Goal: Transaction & Acquisition: Purchase product/service

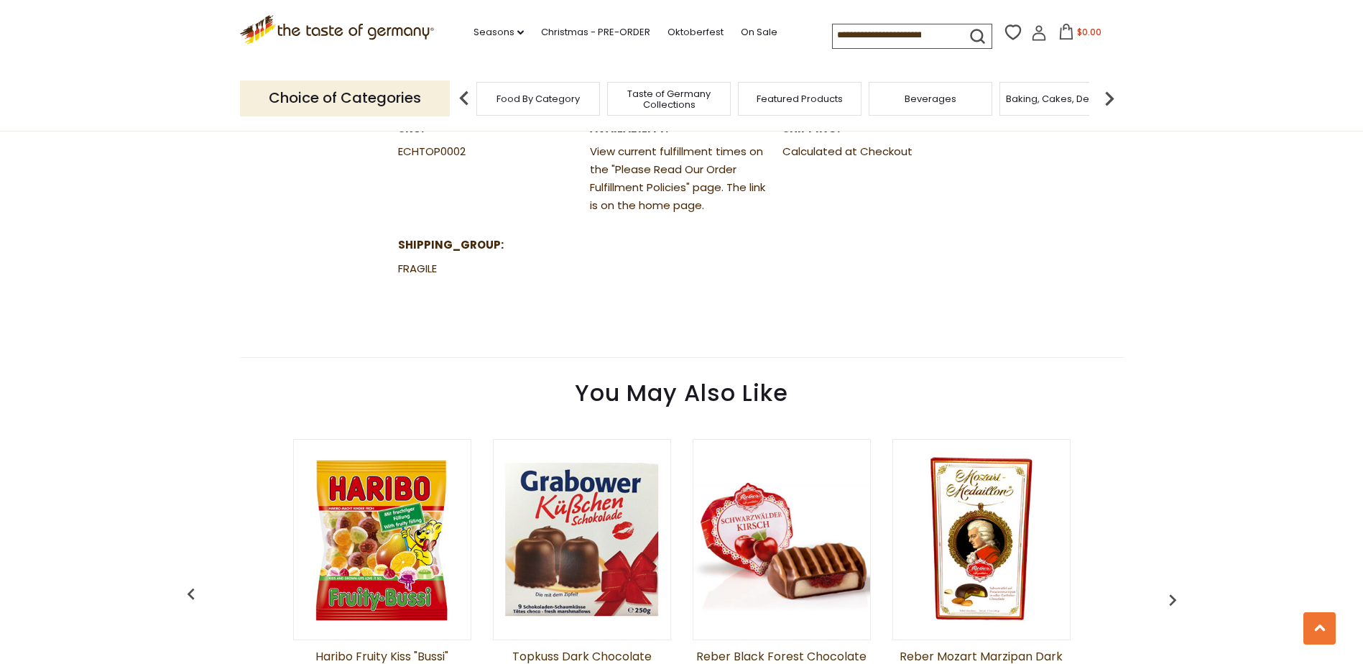
scroll to position [1149, 0]
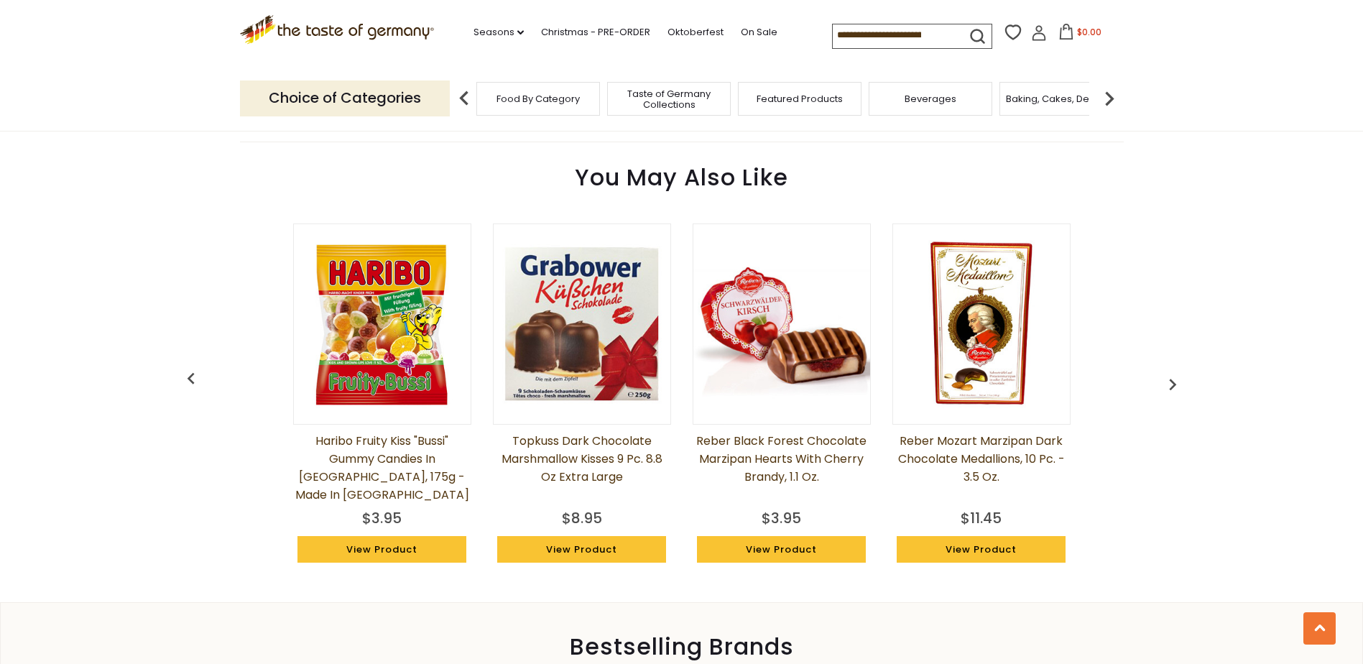
click at [1172, 385] on img "button" at bounding box center [1172, 384] width 23 height 23
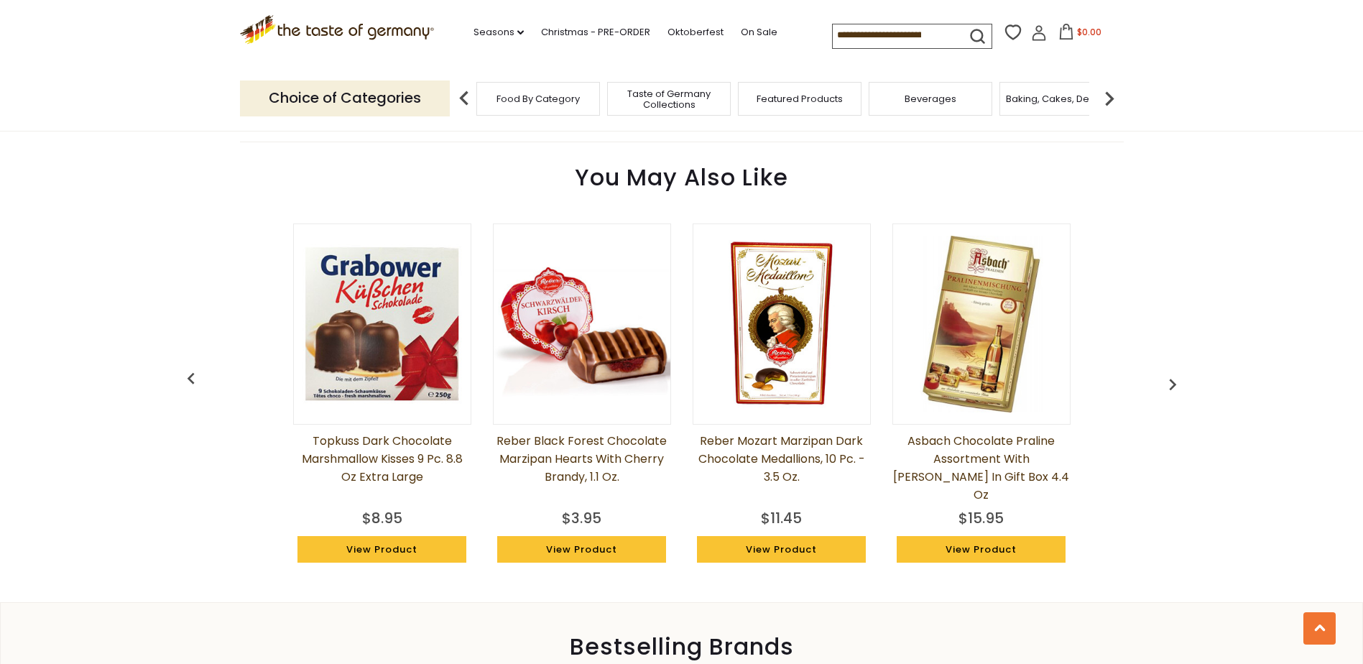
click at [1172, 385] on img "button" at bounding box center [1172, 384] width 23 height 23
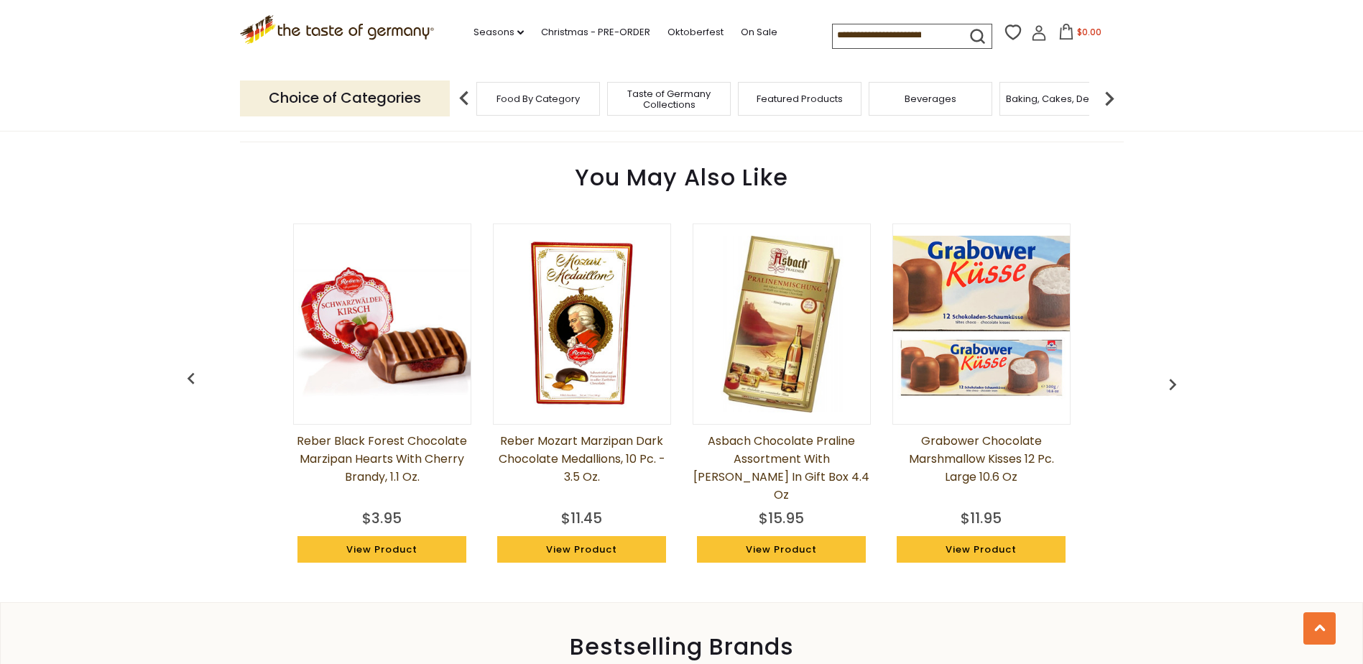
click at [1172, 385] on img "button" at bounding box center [1172, 384] width 23 height 23
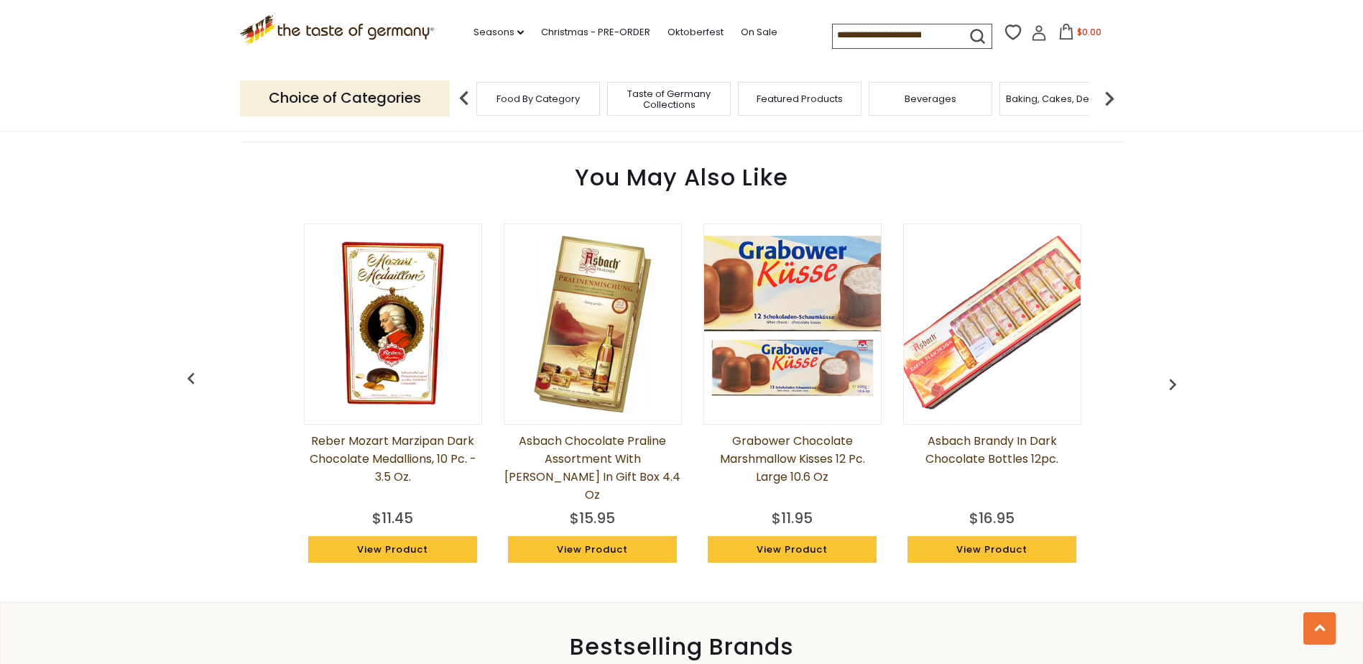
scroll to position [0, 599]
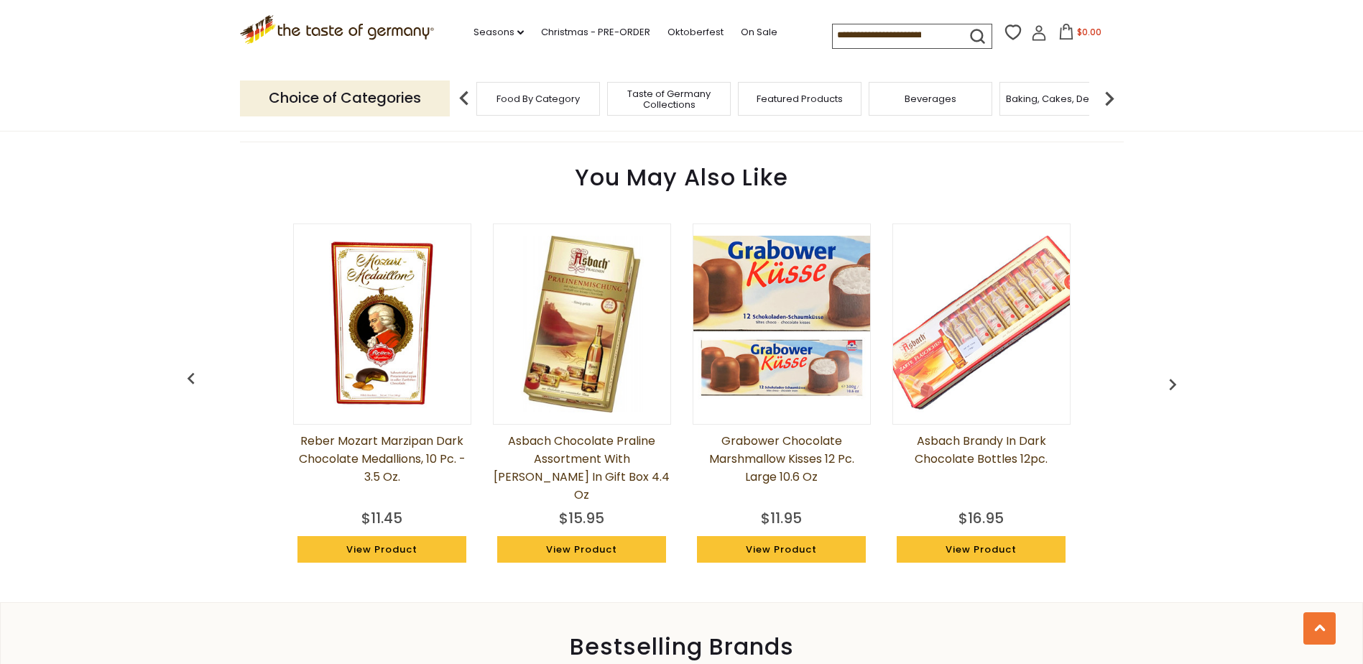
click at [1160, 384] on button "button" at bounding box center [1173, 382] width 32 height 32
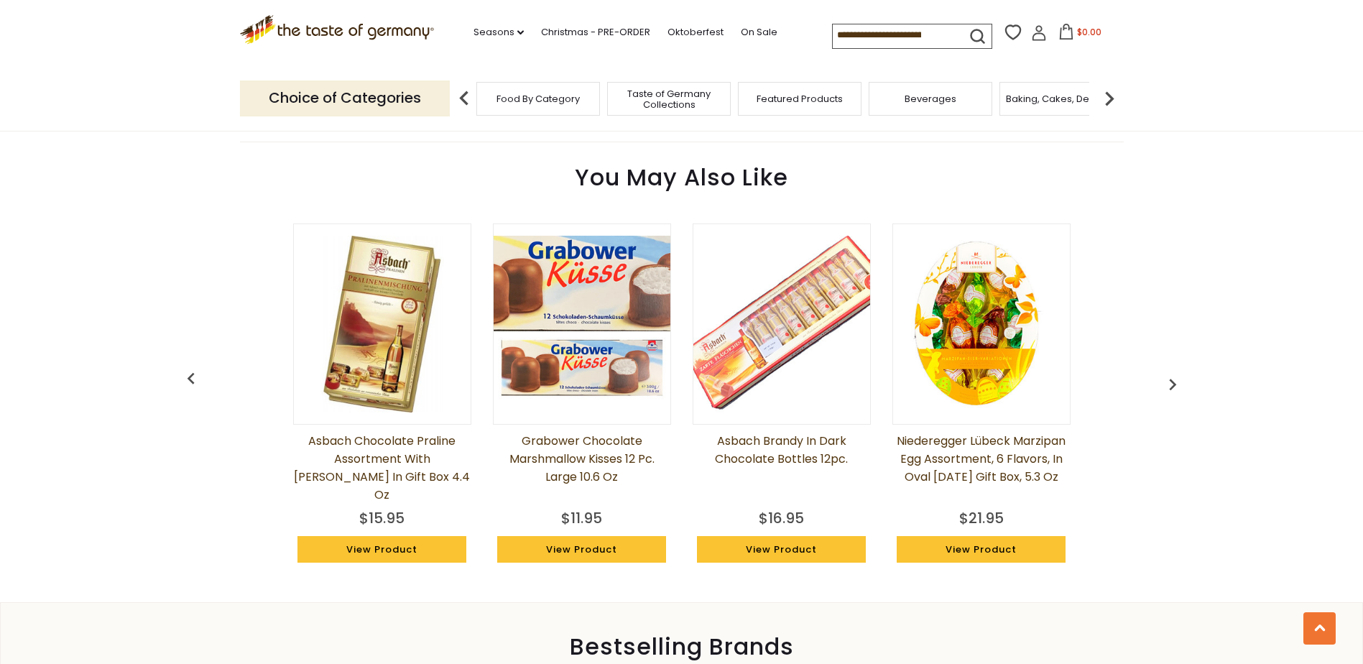
click at [1167, 382] on img "button" at bounding box center [1172, 384] width 23 height 23
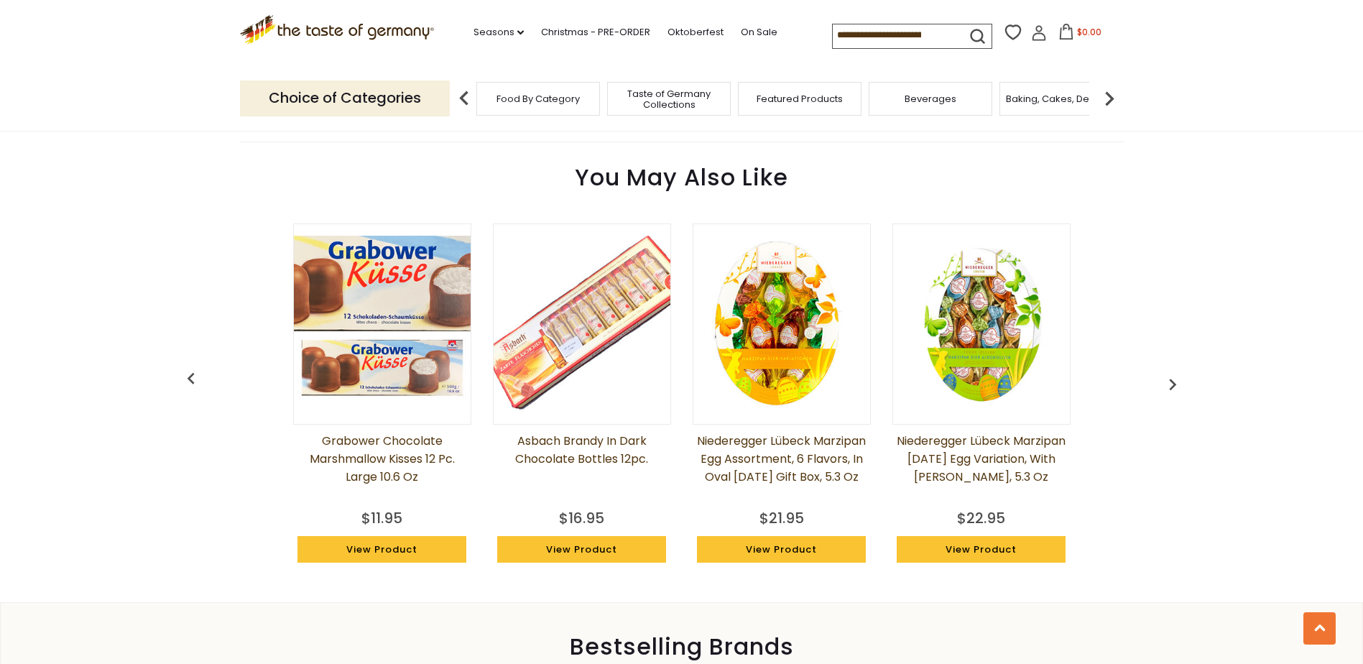
click at [1167, 382] on img "button" at bounding box center [1172, 384] width 23 height 23
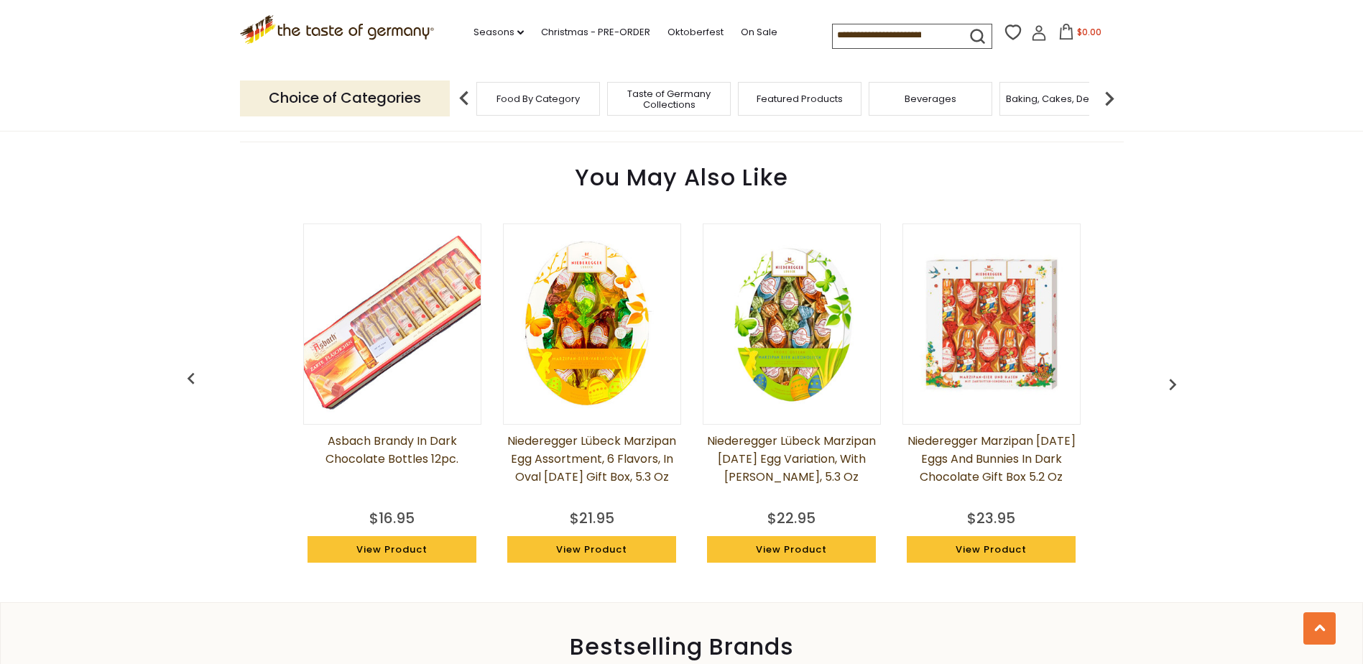
click at [1167, 382] on img "button" at bounding box center [1172, 384] width 23 height 23
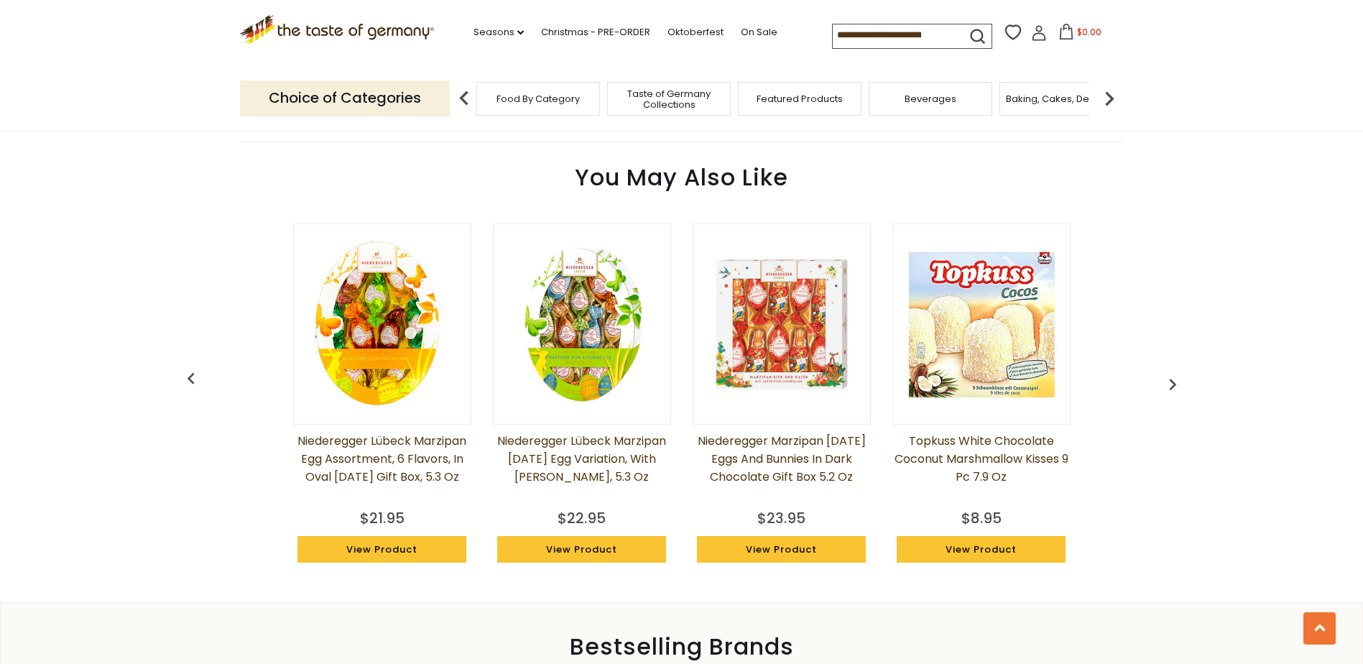
click at [1167, 382] on img "button" at bounding box center [1172, 384] width 23 height 23
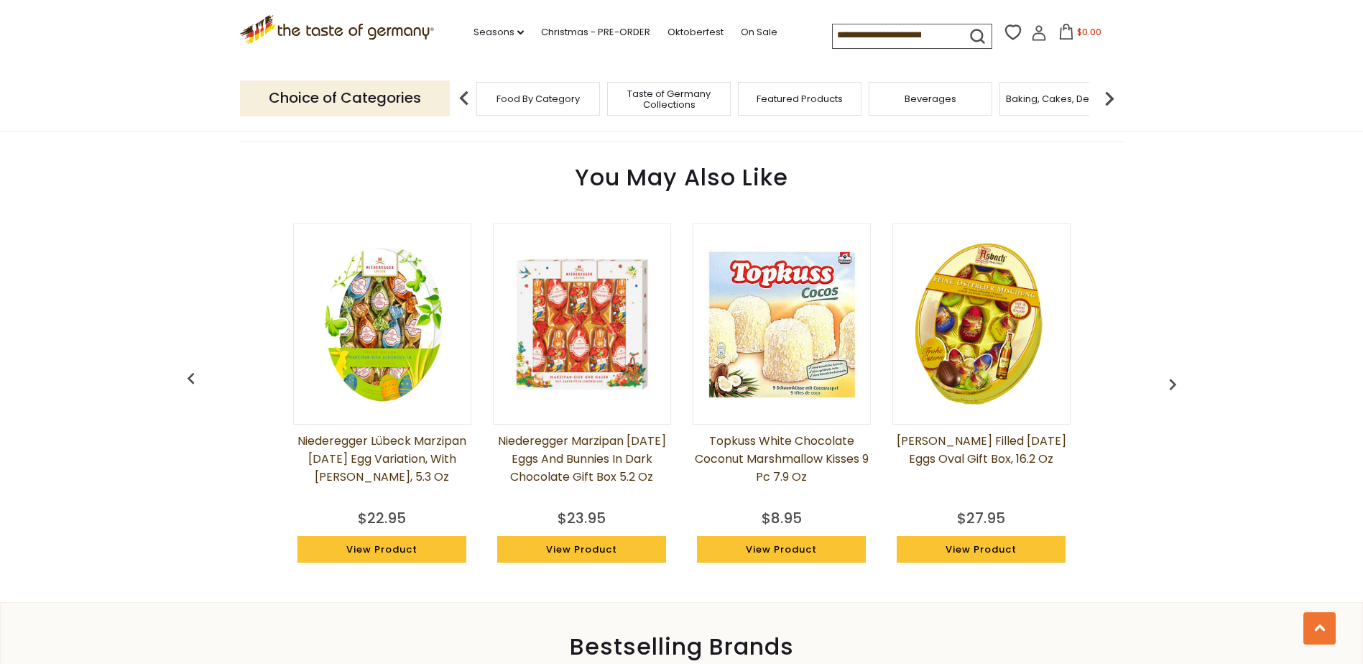
click at [1167, 382] on img "button" at bounding box center [1172, 384] width 23 height 23
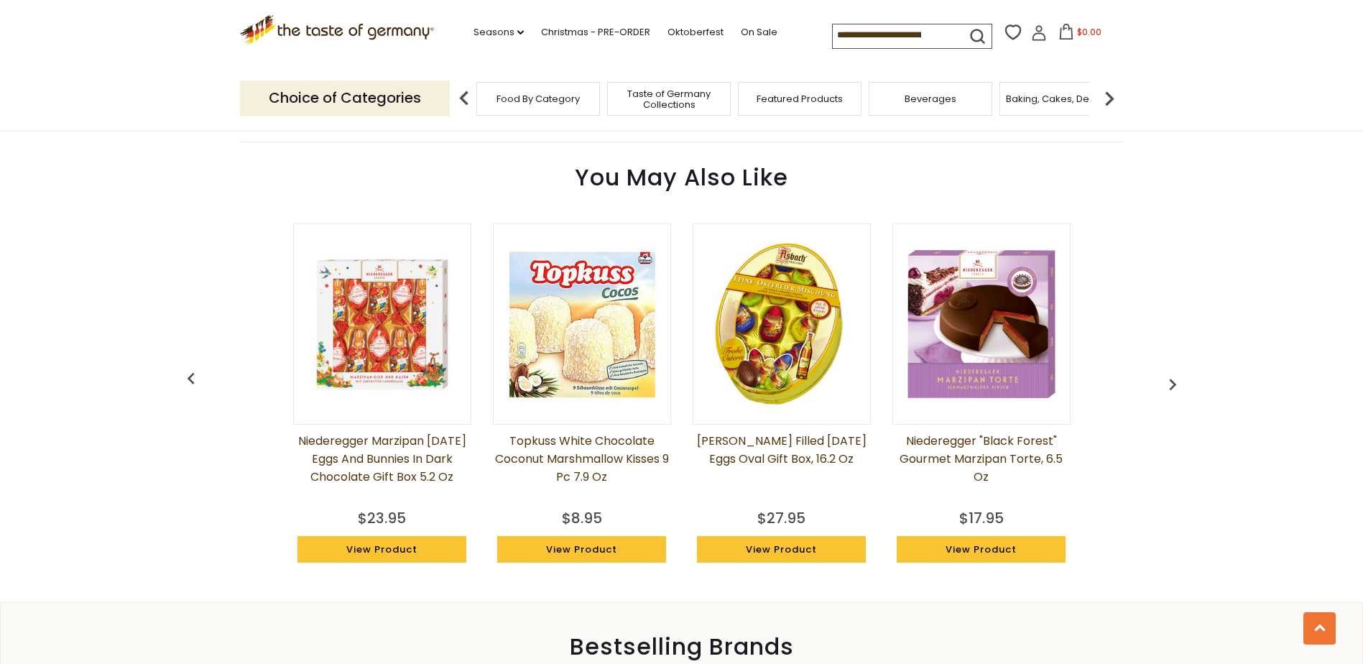
click at [1167, 382] on img "button" at bounding box center [1172, 384] width 23 height 23
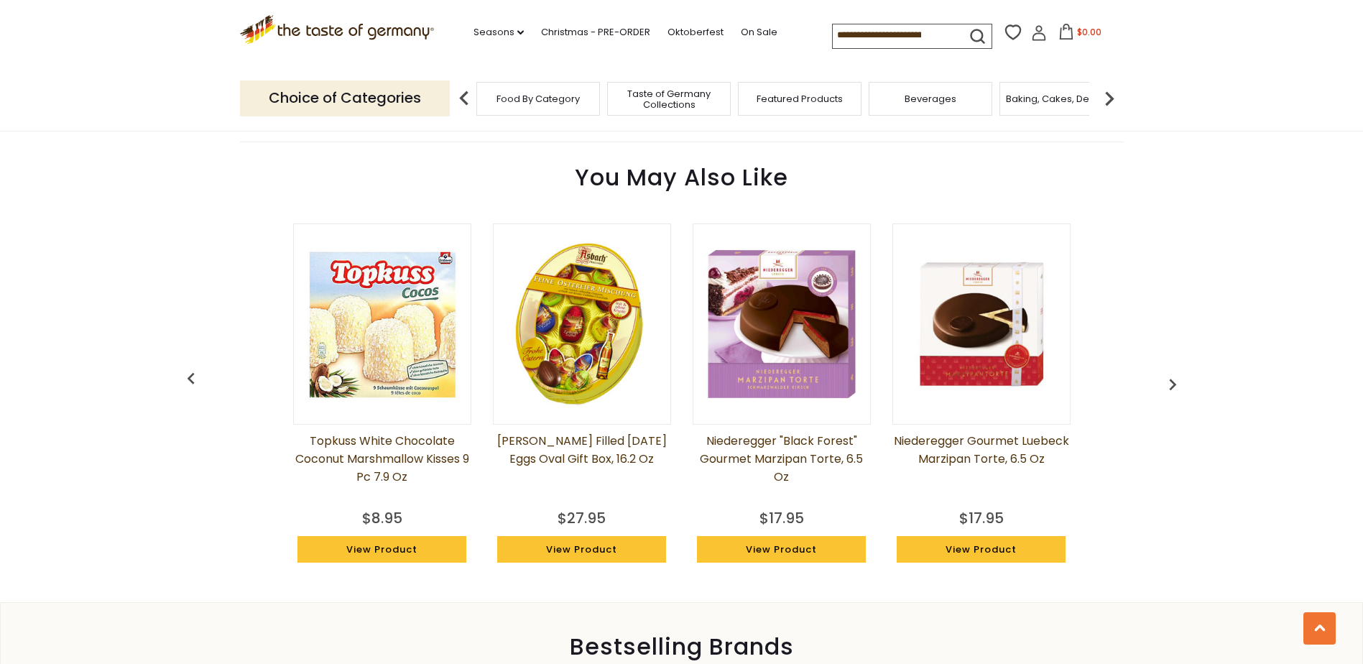
click at [1167, 382] on img "button" at bounding box center [1172, 384] width 23 height 23
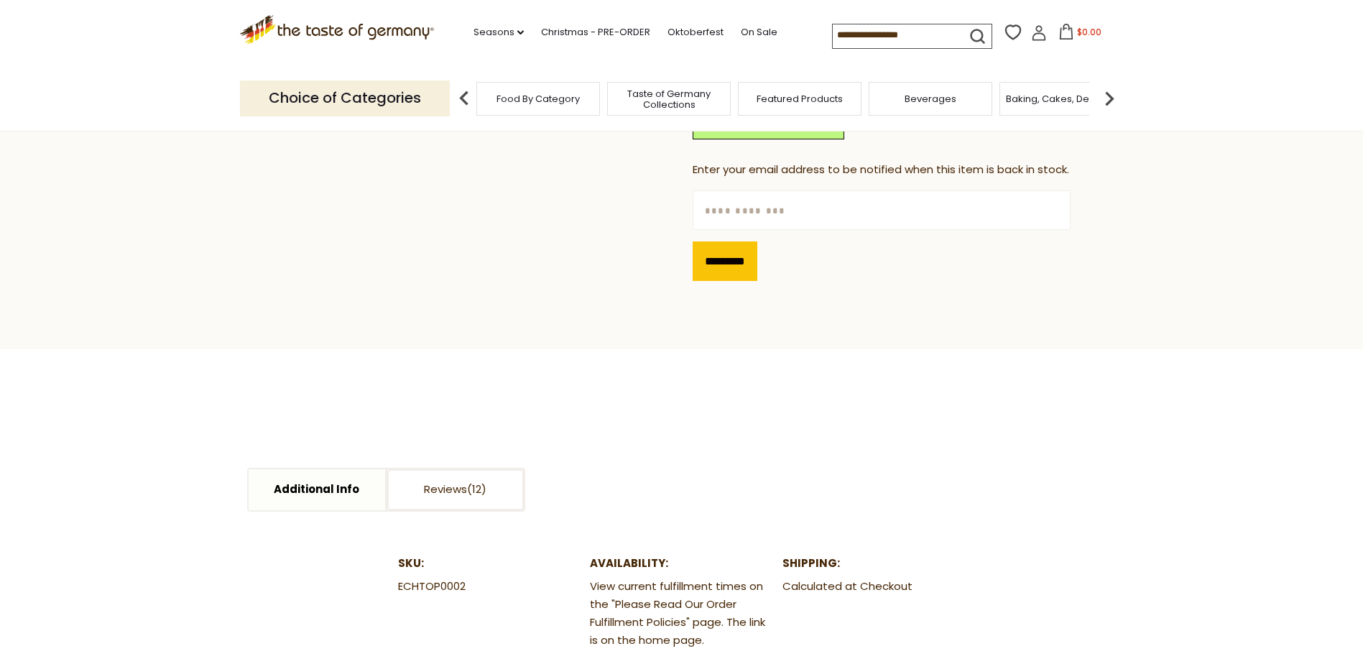
scroll to position [431, 0]
